Goal: Information Seeking & Learning: Learn about a topic

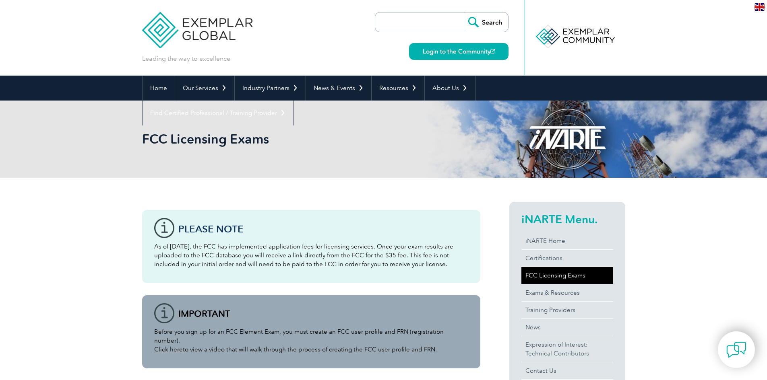
click at [546, 276] on link "FCC Licensing Exams" at bounding box center [567, 275] width 92 height 17
click at [544, 275] on link "FCC Licensing Exams" at bounding box center [567, 275] width 92 height 17
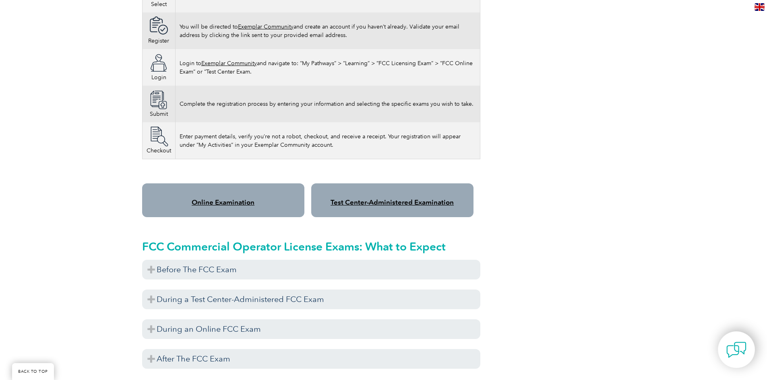
scroll to position [523, 0]
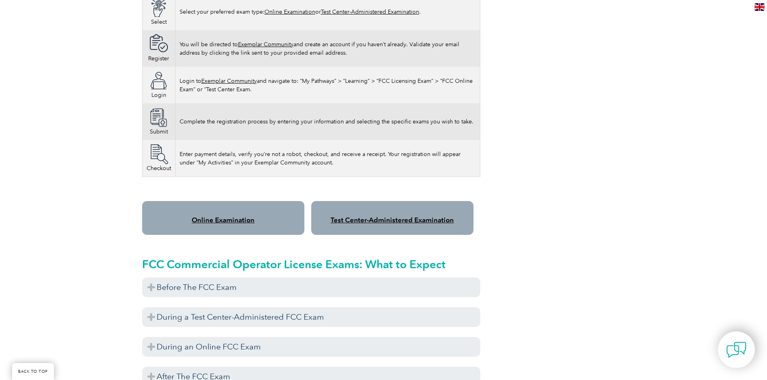
click at [230, 216] on link "Online Examination" at bounding box center [223, 220] width 63 height 8
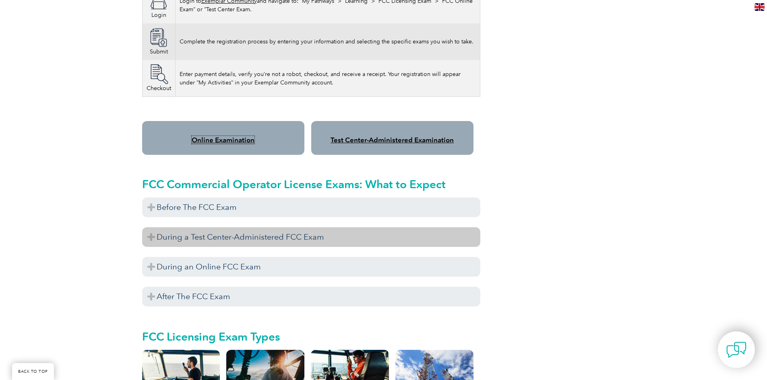
scroll to position [604, 0]
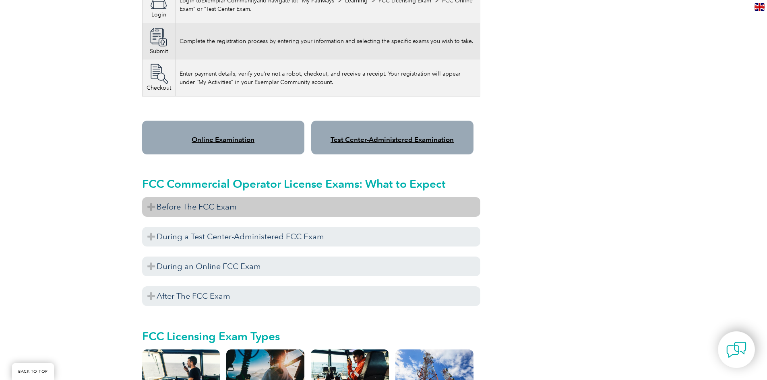
click at [253, 197] on h3 "Before The FCC Exam" at bounding box center [311, 207] width 338 height 20
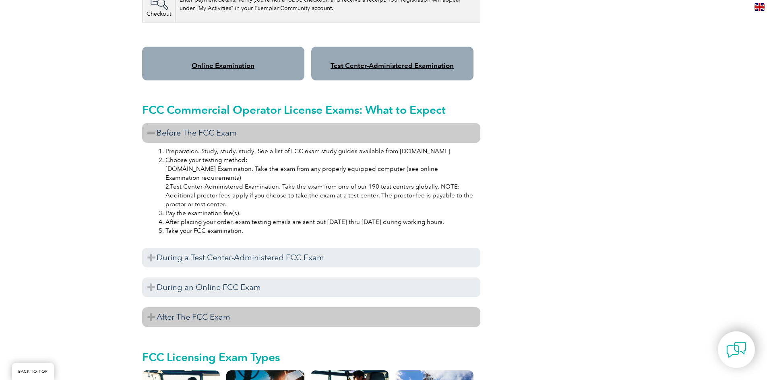
scroll to position [684, 0]
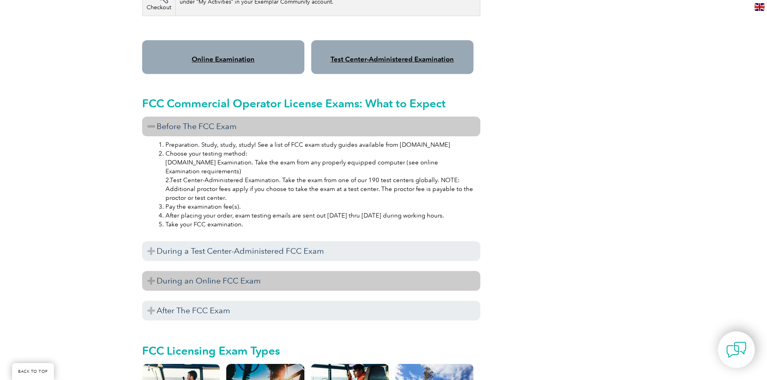
click at [304, 278] on h3 "During an Online FCC Exam" at bounding box center [311, 281] width 338 height 20
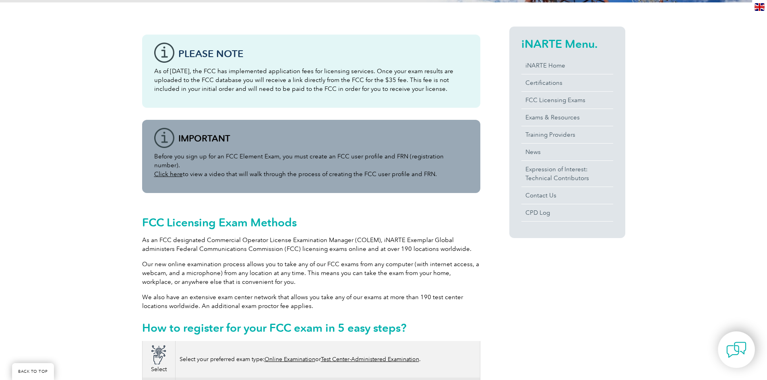
scroll to position [161, 0]
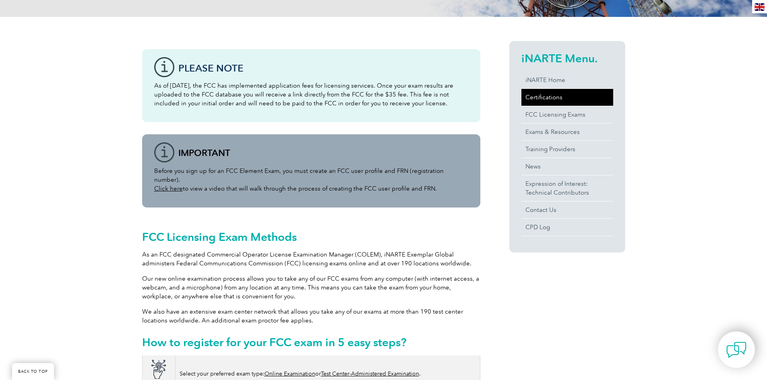
click at [533, 95] on link "Certifications" at bounding box center [567, 97] width 92 height 17
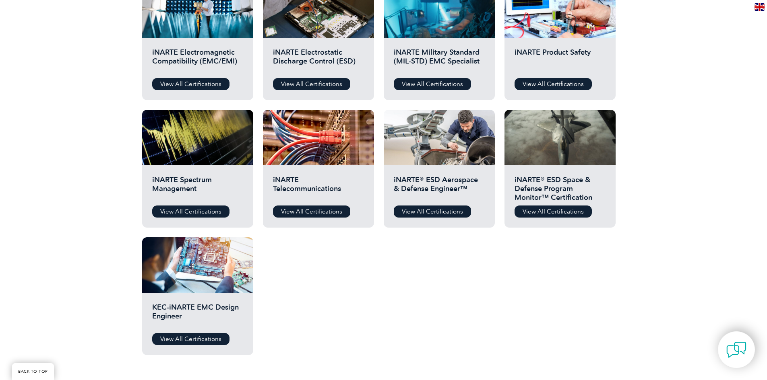
scroll to position [322, 0]
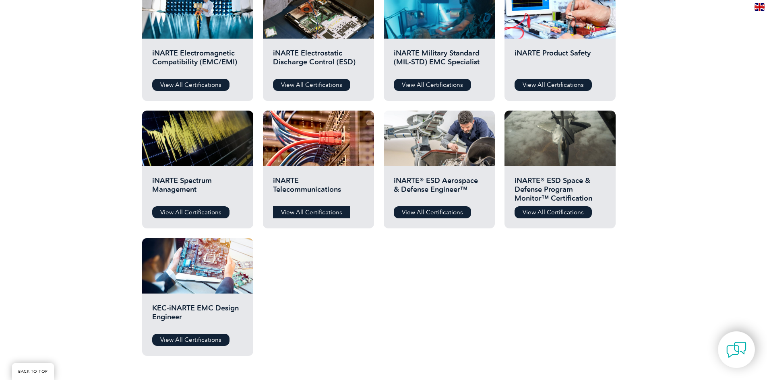
click at [304, 213] on link "View All Certifications" at bounding box center [311, 213] width 77 height 12
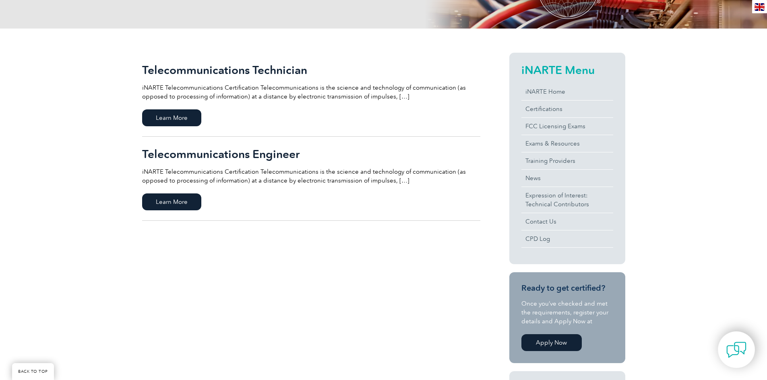
scroll to position [81, 0]
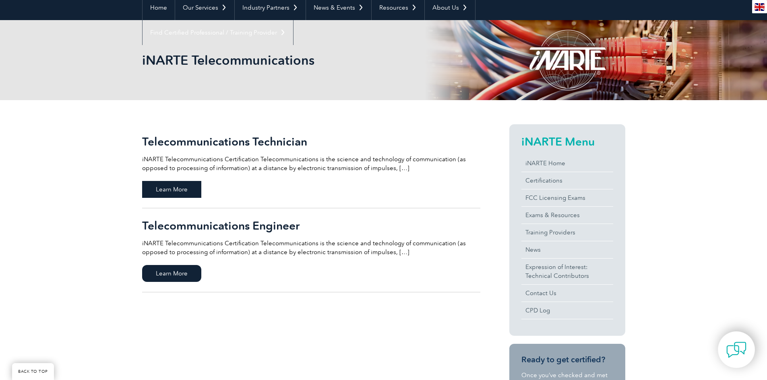
click at [184, 190] on span "Learn More" at bounding box center [171, 189] width 59 height 17
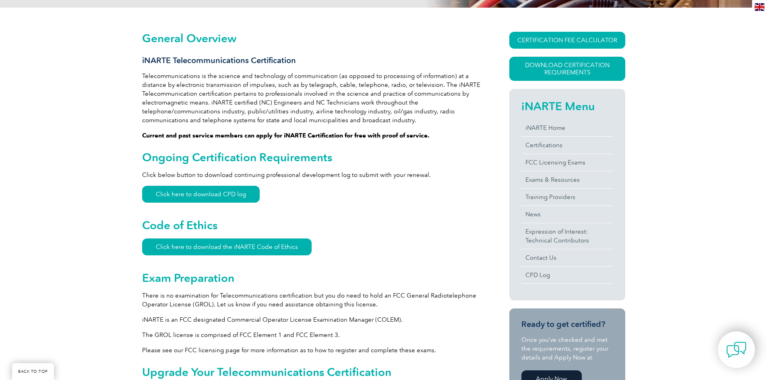
scroll to position [201, 0]
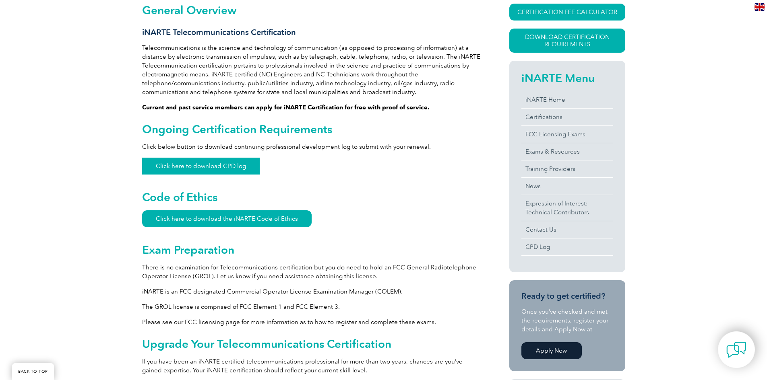
click at [225, 165] on link "Click here to download CPD log" at bounding box center [201, 166] width 118 height 17
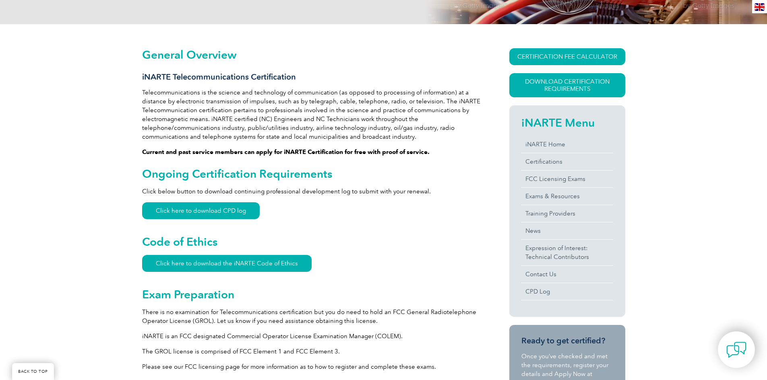
scroll to position [161, 0]
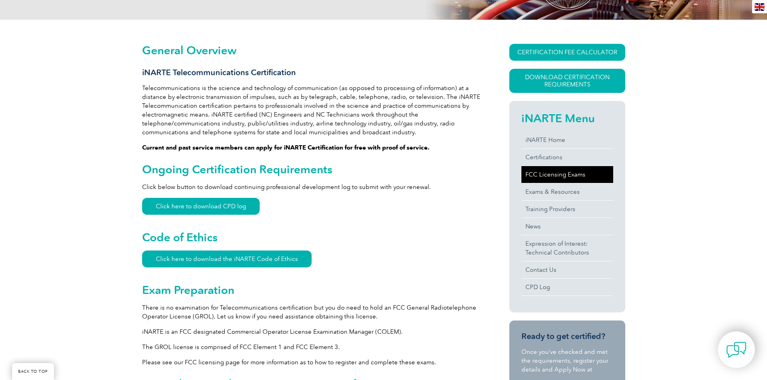
click at [541, 174] on link "FCC Licensing Exams" at bounding box center [567, 174] width 92 height 17
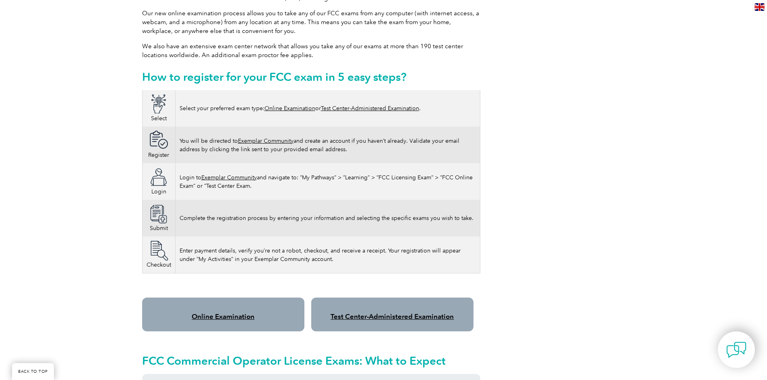
scroll to position [403, 0]
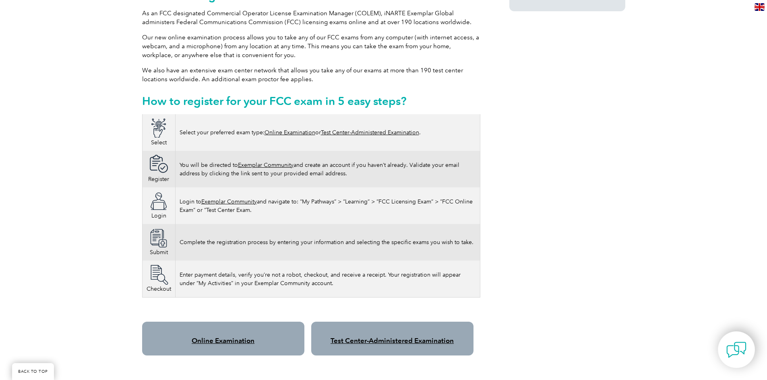
click at [161, 273] on img at bounding box center [159, 275] width 20 height 20
click at [195, 271] on td "Enter payment details, verify you’re not a robot, checkout, and receive a recei…" at bounding box center [327, 279] width 305 height 37
click at [235, 198] on link "Exemplar Community" at bounding box center [229, 201] width 56 height 7
